Goal: Book appointment/travel/reservation

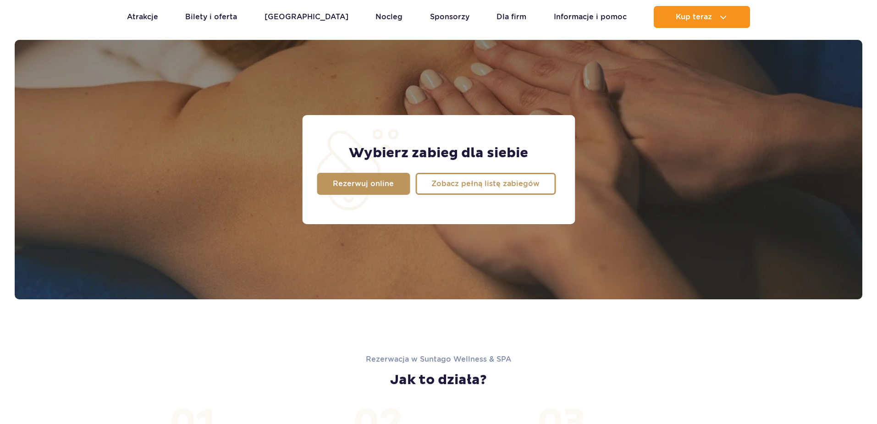
scroll to position [723, 0]
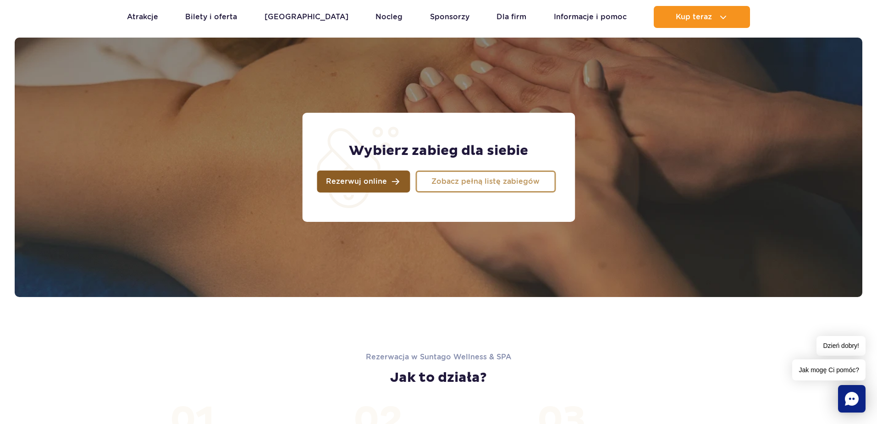
click at [356, 183] on span "Rezerwuj online" at bounding box center [356, 181] width 61 height 7
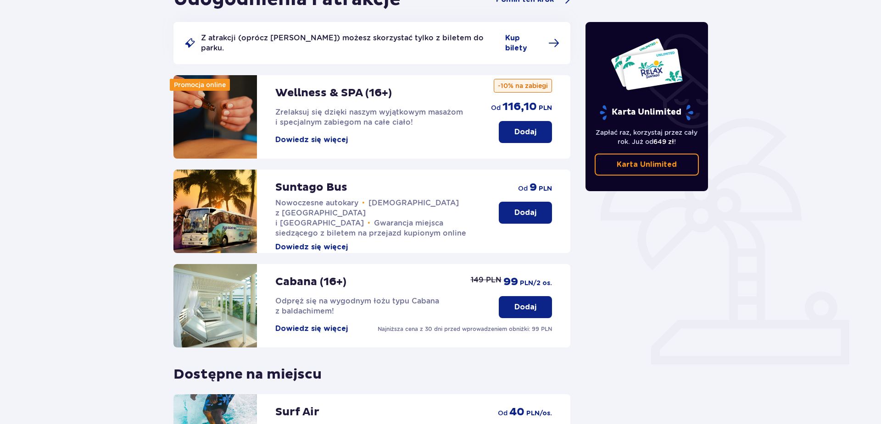
scroll to position [77, 0]
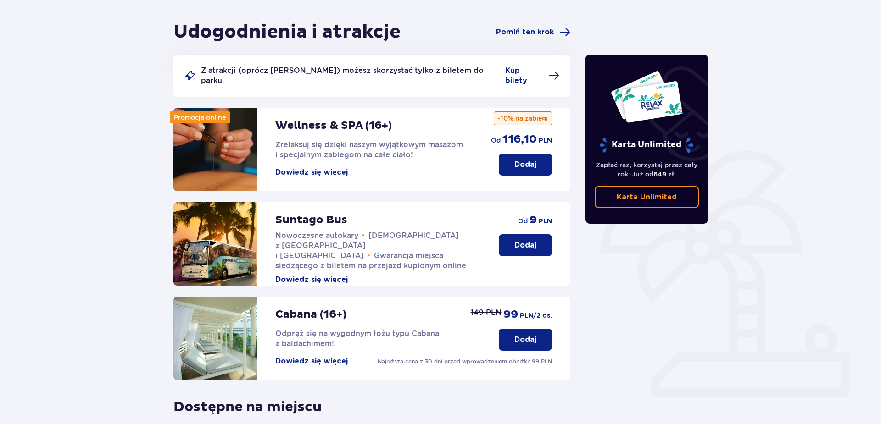
click at [528, 329] on button "Dodaj" at bounding box center [525, 340] width 53 height 22
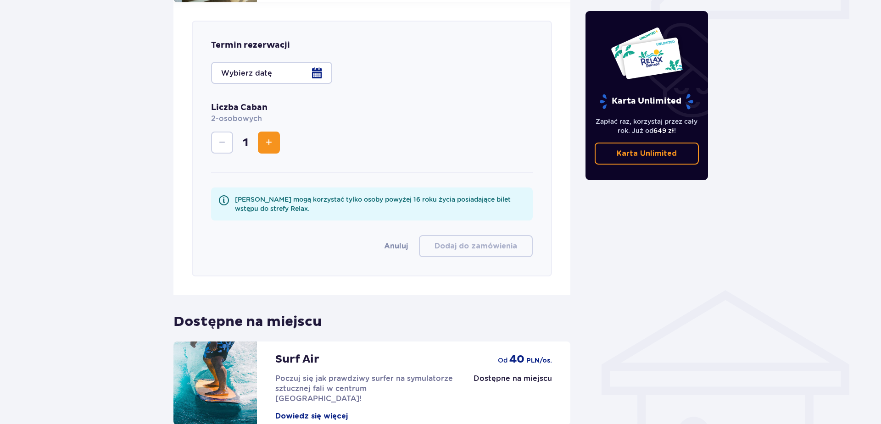
scroll to position [455, 0]
click at [312, 64] on div at bounding box center [271, 72] width 121 height 22
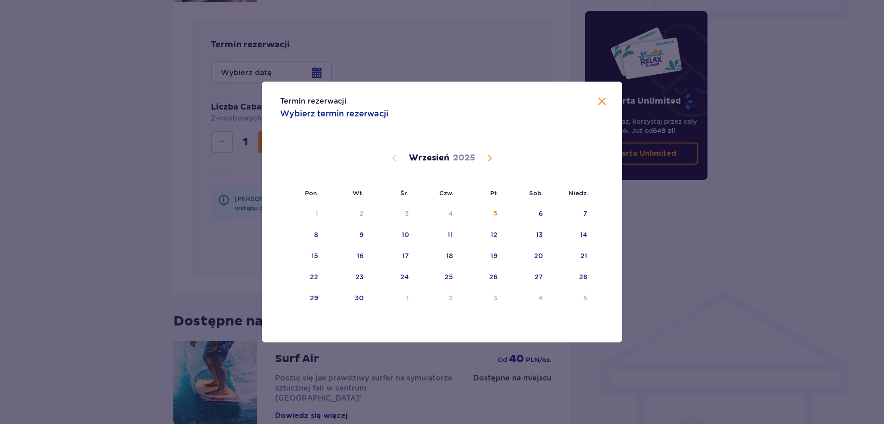
click at [490, 159] on span "Calendar" at bounding box center [489, 158] width 11 height 11
click at [544, 235] on div "8" at bounding box center [526, 235] width 44 height 20
type input "08.11.2025 (Sob.)"
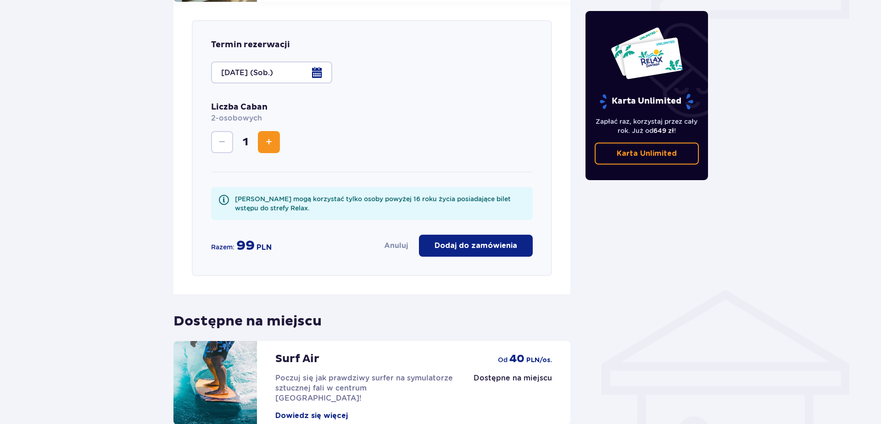
click at [477, 241] on p "Dodaj do zamówienia" at bounding box center [475, 246] width 83 height 10
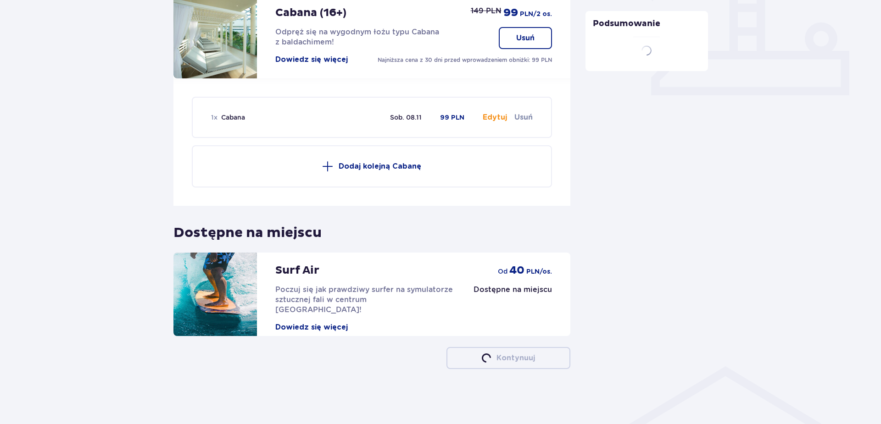
scroll to position [369, 0]
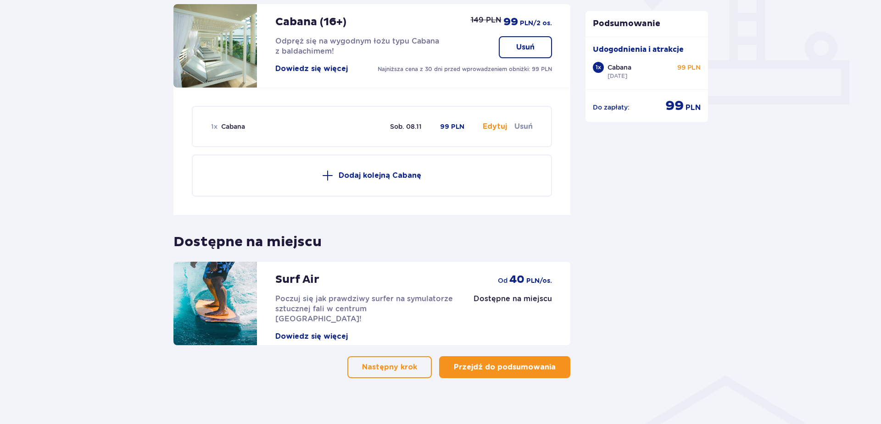
click at [46, 100] on div "Udogodnienia i atrakcje Pomiń ten krok Z atrakcji (oprócz Suntago Busa) możesz …" at bounding box center [440, 67] width 881 height 731
click at [502, 362] on p "Przejdź do podsumowania" at bounding box center [505, 367] width 102 height 10
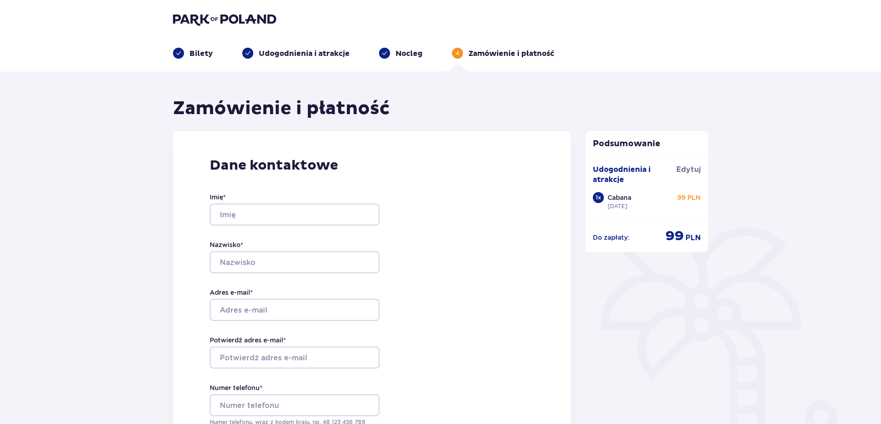
click at [198, 22] on img at bounding box center [224, 19] width 103 height 13
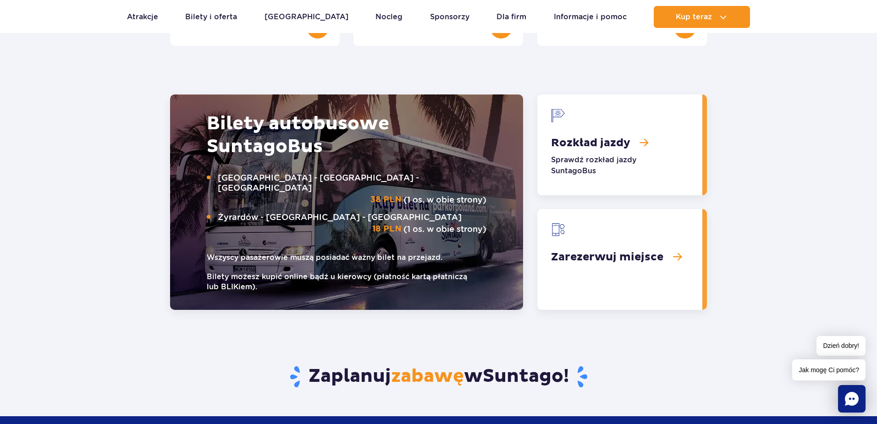
scroll to position [1156, 0]
